Goal: Find contact information: Find contact information

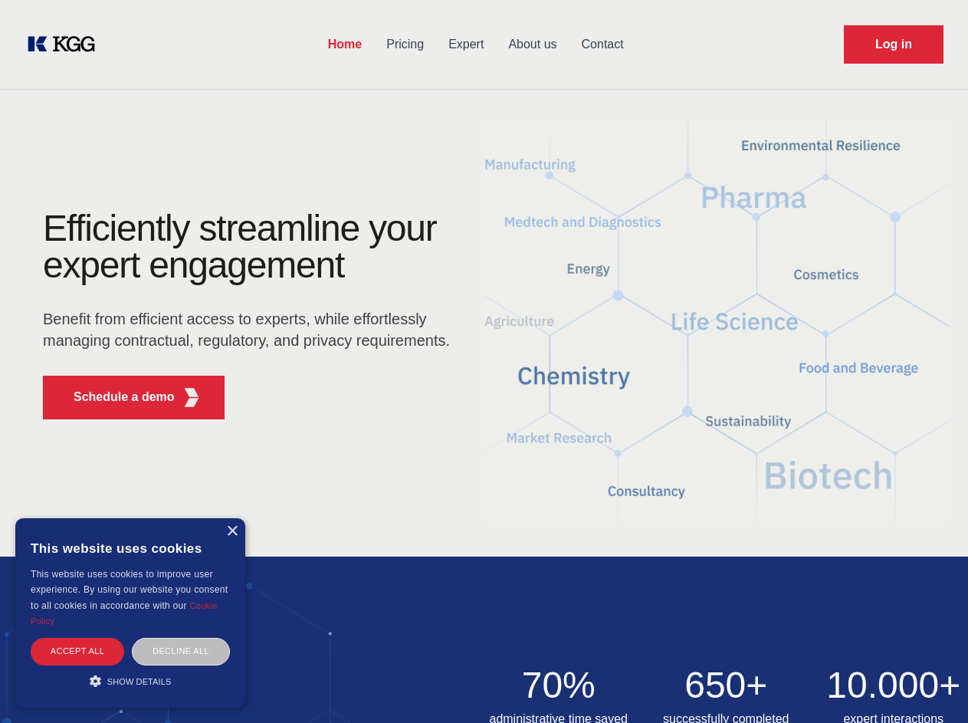
click at [484, 361] on div "Efficiently streamline your expert engagement Benefit from efficient access to …" at bounding box center [251, 321] width 466 height 222
click at [115, 397] on p "Schedule a demo" at bounding box center [124, 397] width 101 height 18
click at [232, 531] on div "× This website uses cookies This website uses cookies to improve user experienc…" at bounding box center [130, 612] width 230 height 189
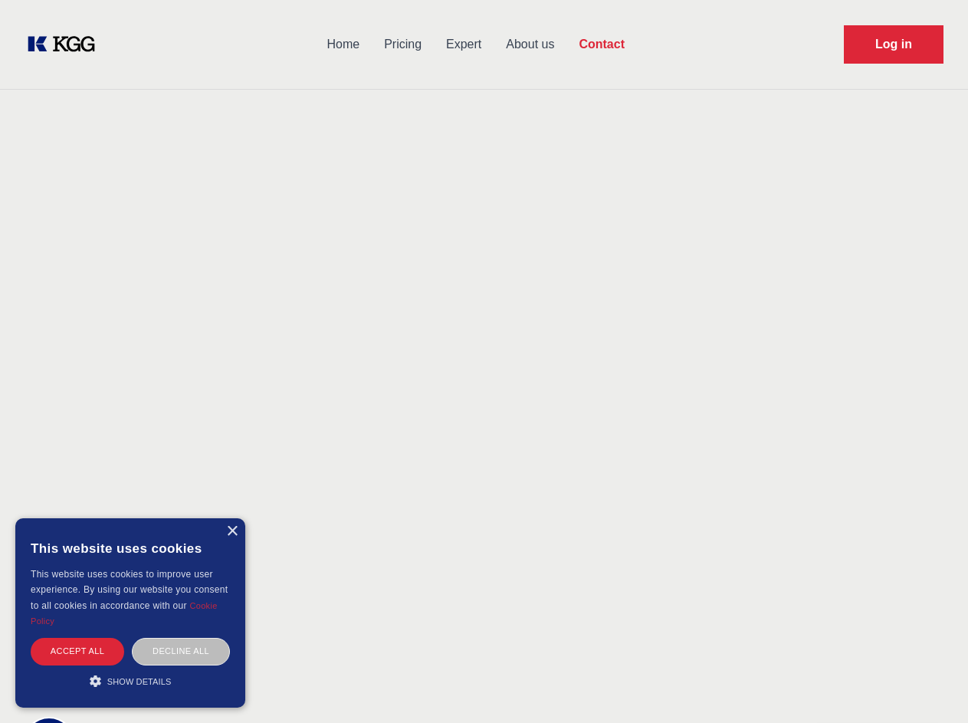
click at [77, 651] on div "Accept all" at bounding box center [78, 651] width 94 height 27
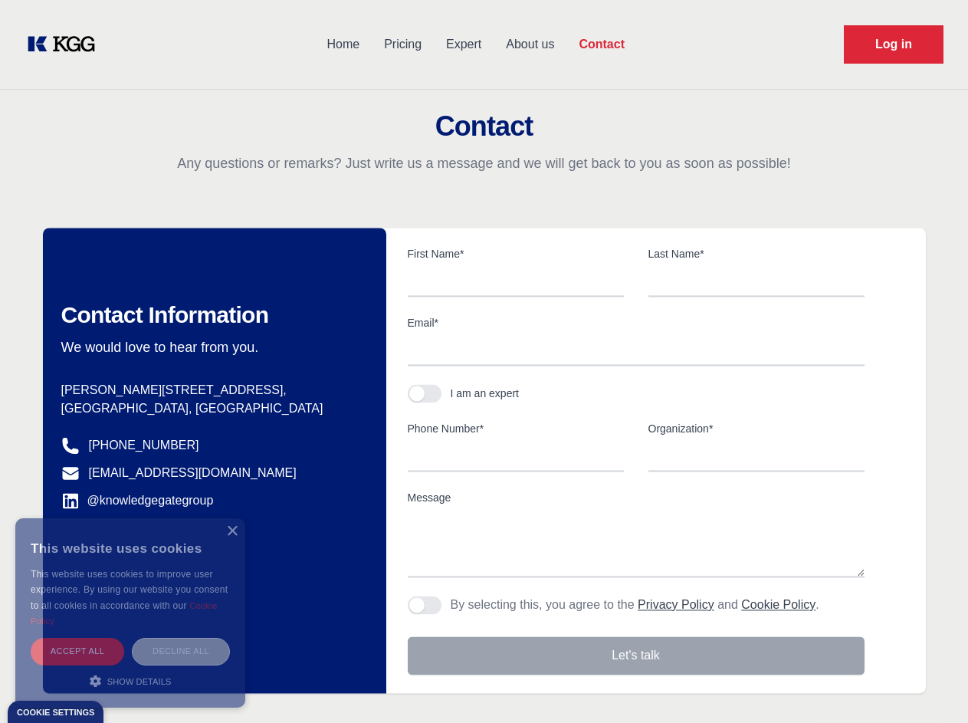
click at [181, 651] on div "Decline all" at bounding box center [181, 651] width 98 height 27
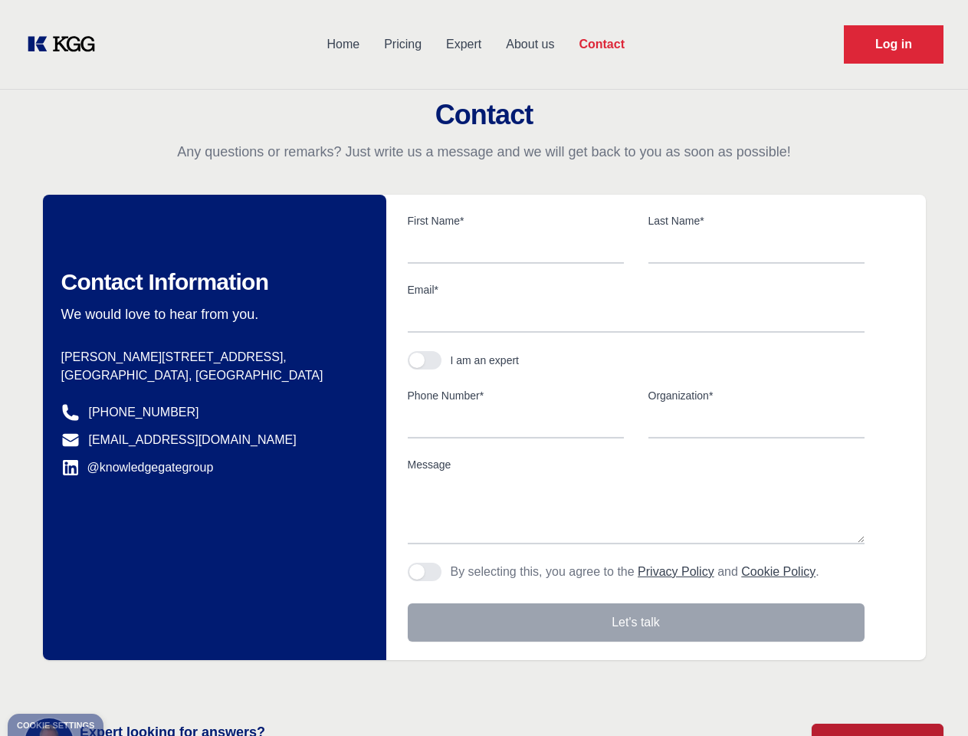
click at [130, 681] on main "Contact Any questions or remarks? Just write us a message and we will get back …" at bounding box center [484, 399] width 968 height 798
